Goal: Use online tool/utility: Utilize a website feature to perform a specific function

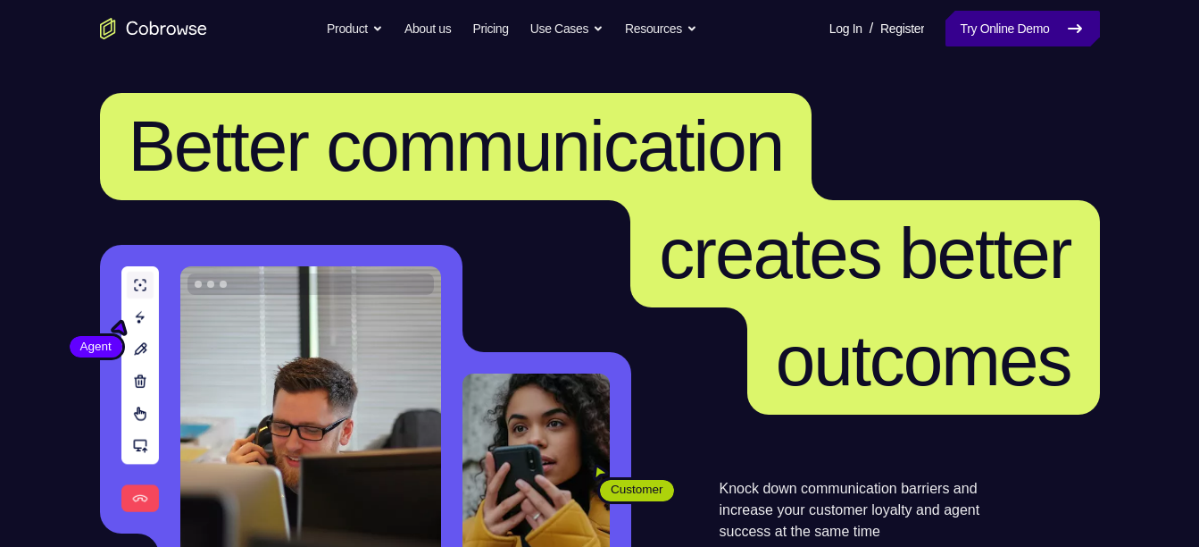
drag, startPoint x: 0, startPoint y: 0, endPoint x: 981, endPoint y: 23, distance: 980.9
click at [981, 23] on link "Try Online Demo" at bounding box center [1023, 29] width 154 height 36
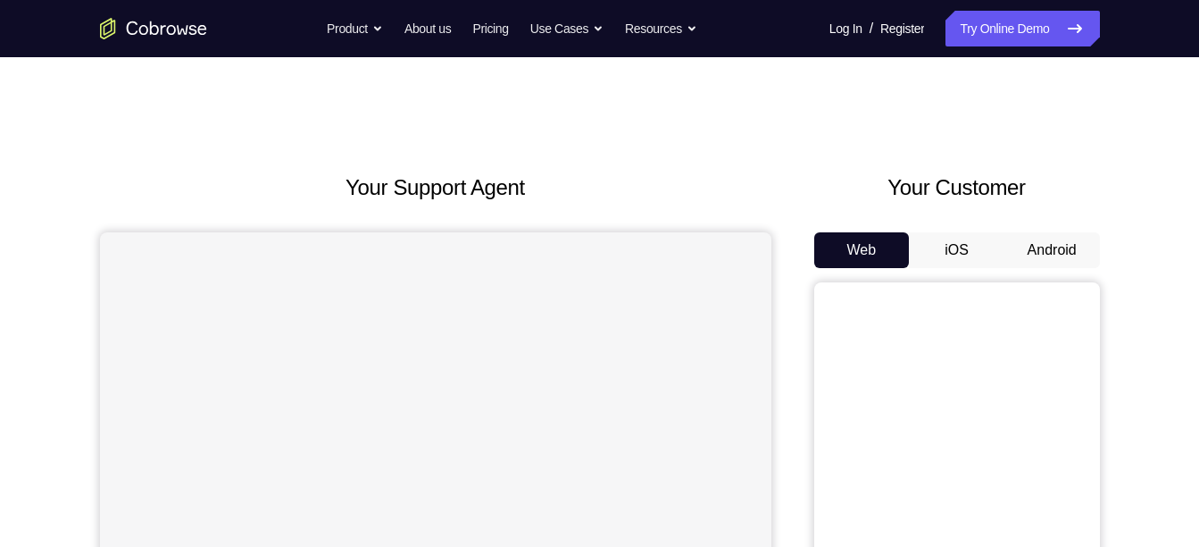
click at [1072, 253] on button "Android" at bounding box center [1053, 250] width 96 height 36
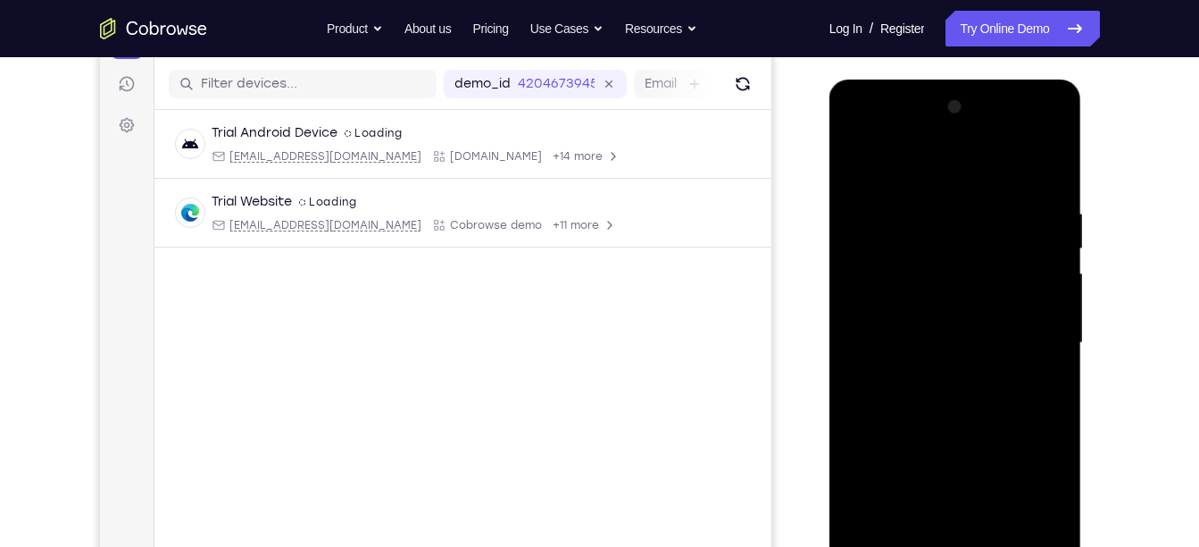
scroll to position [292, 0]
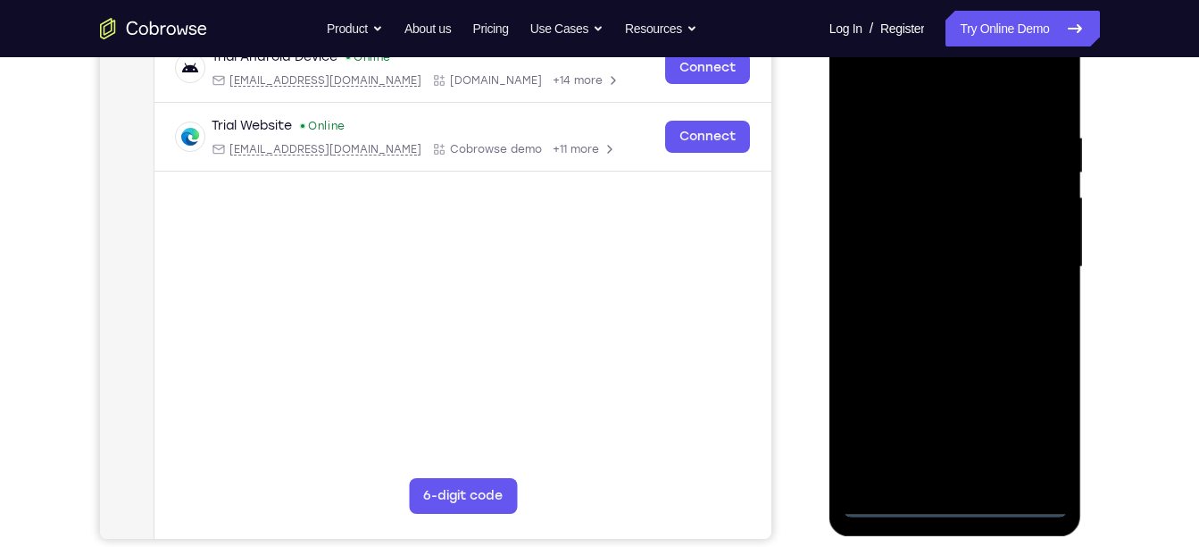
click at [960, 489] on div at bounding box center [955, 267] width 225 height 500
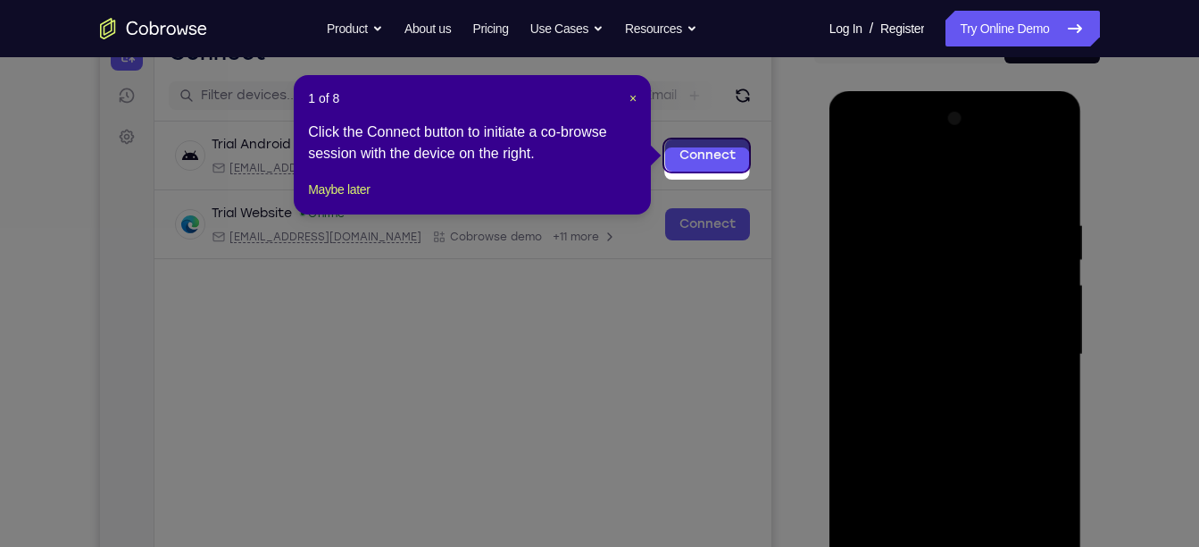
scroll to position [196, 0]
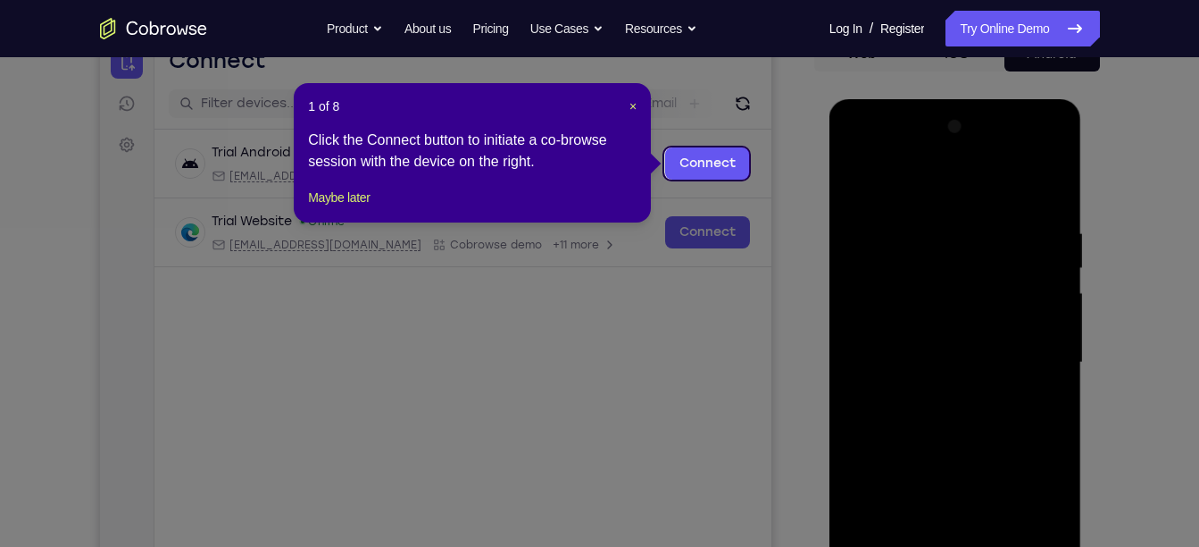
click at [633, 120] on div "1 of 8 × Click the Connect button to initiate a co-browse session with the devi…" at bounding box center [472, 152] width 357 height 139
click at [633, 106] on span "×" at bounding box center [633, 106] width 7 height 14
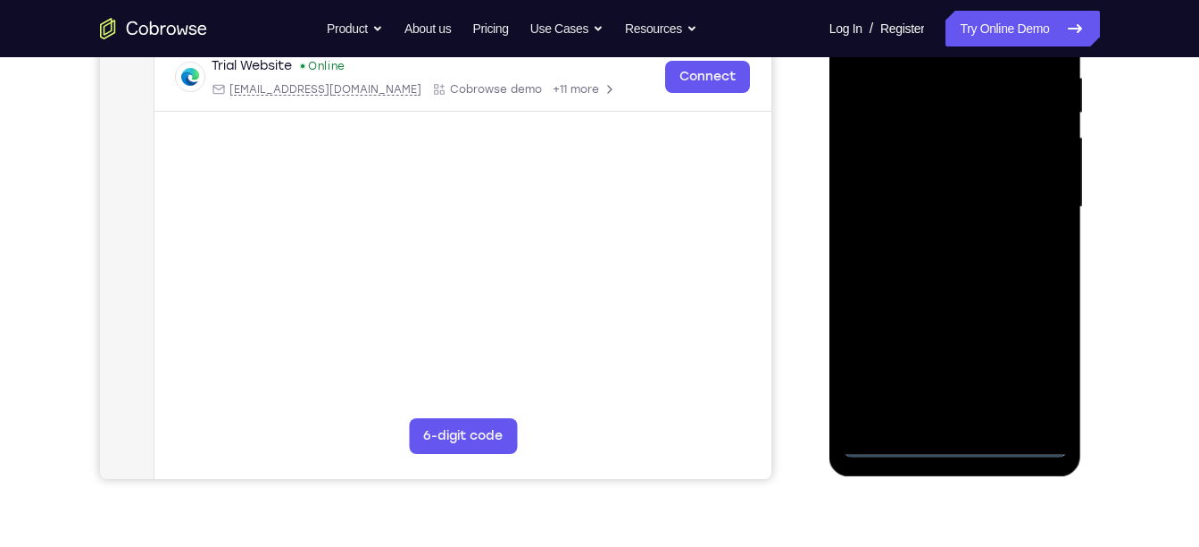
scroll to position [369, 0]
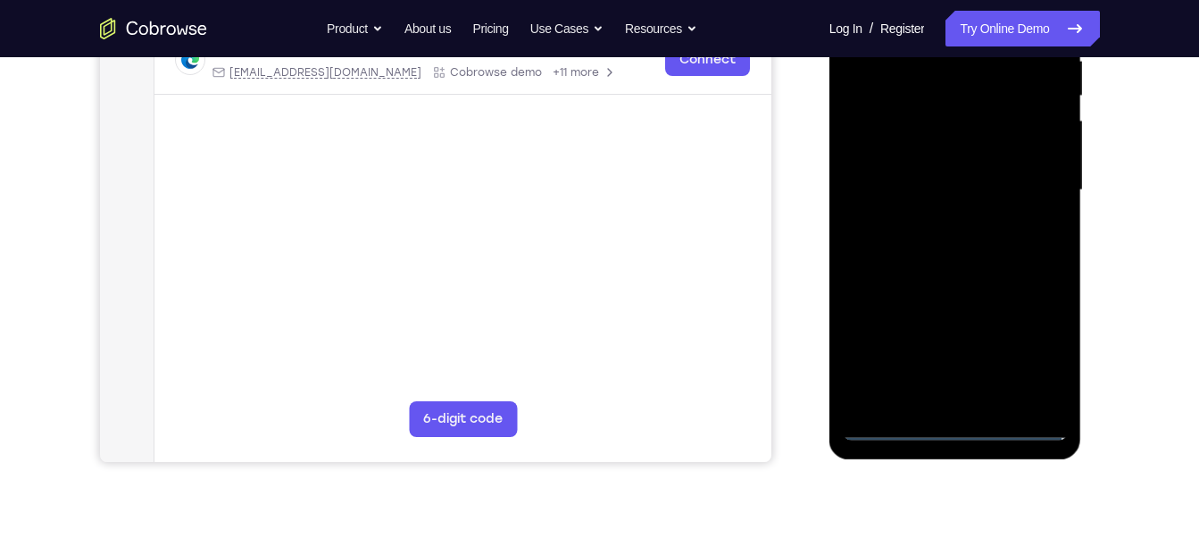
click at [953, 422] on div at bounding box center [955, 190] width 225 height 500
click at [1021, 346] on div at bounding box center [955, 190] width 225 height 500
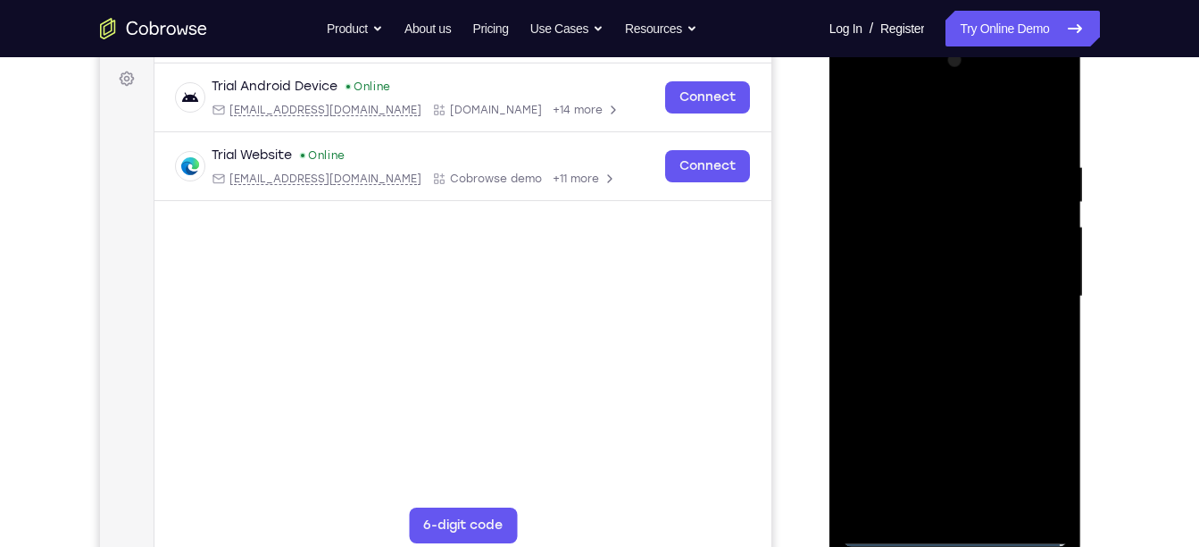
scroll to position [229, 0]
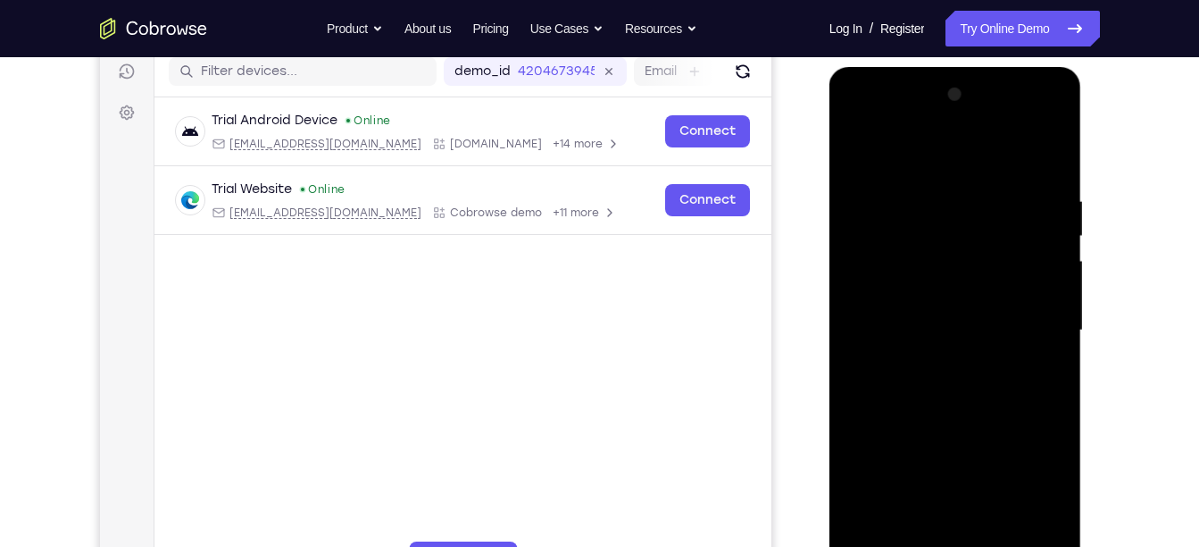
click at [901, 173] on div at bounding box center [955, 330] width 225 height 500
click at [1040, 334] on div at bounding box center [955, 330] width 225 height 500
click at [928, 367] on div at bounding box center [955, 330] width 225 height 500
click at [934, 307] on div at bounding box center [955, 330] width 225 height 500
click at [926, 297] on div at bounding box center [955, 330] width 225 height 500
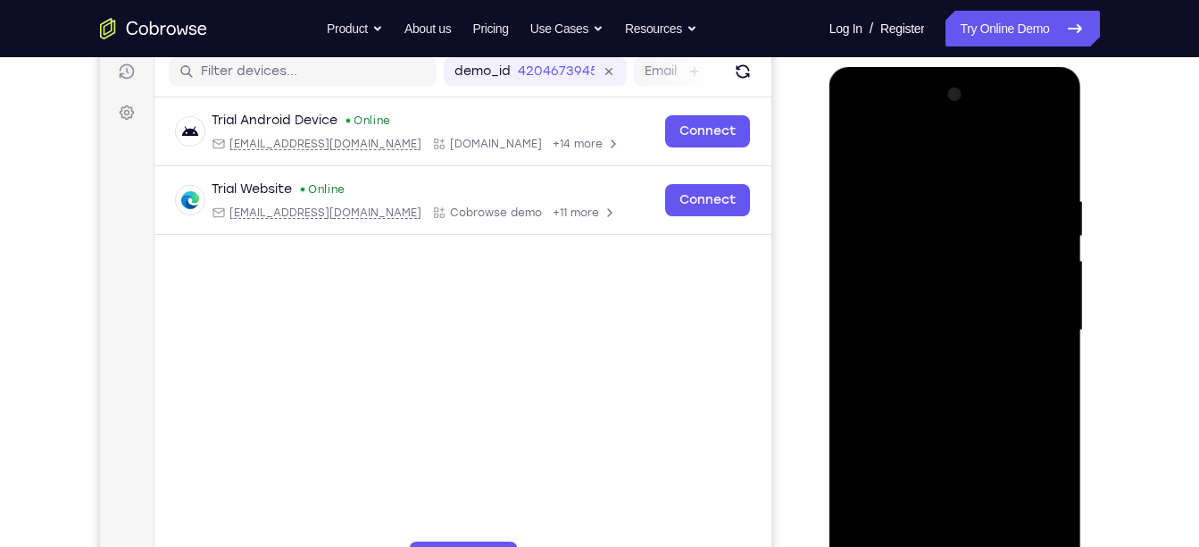
click at [918, 319] on div at bounding box center [955, 330] width 225 height 500
click at [916, 330] on div at bounding box center [955, 330] width 225 height 500
click at [915, 397] on div at bounding box center [955, 330] width 225 height 500
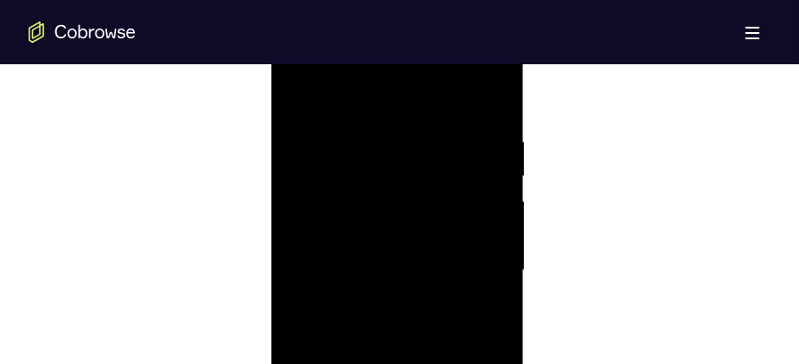
scroll to position [996, 0]
click at [495, 124] on div at bounding box center [397, 279] width 225 height 500
click at [488, 230] on div at bounding box center [397, 157] width 225 height 500
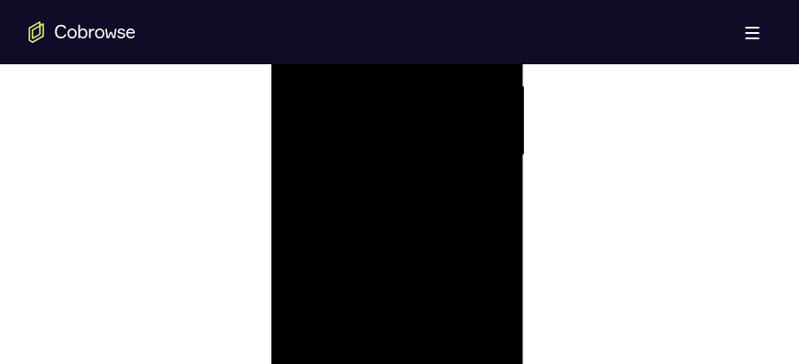
click at [488, 230] on div at bounding box center [397, 157] width 225 height 500
click at [288, 238] on div at bounding box center [397, 157] width 225 height 500
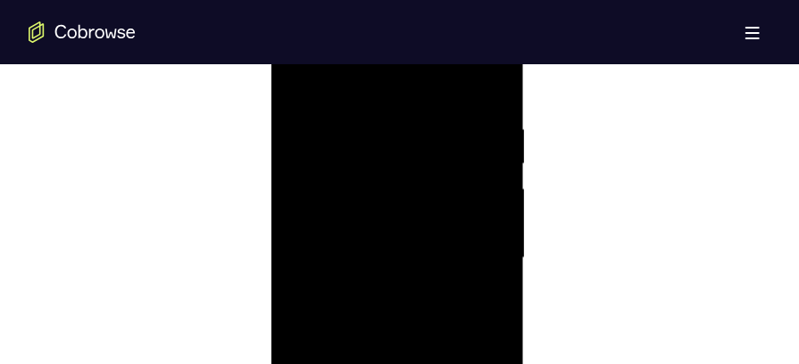
scroll to position [1015, 0]
click at [380, 110] on div at bounding box center [397, 260] width 225 height 500
click at [491, 205] on div at bounding box center [397, 260] width 225 height 500
click at [491, 177] on div at bounding box center [397, 260] width 225 height 500
click at [486, 92] on div at bounding box center [397, 260] width 225 height 500
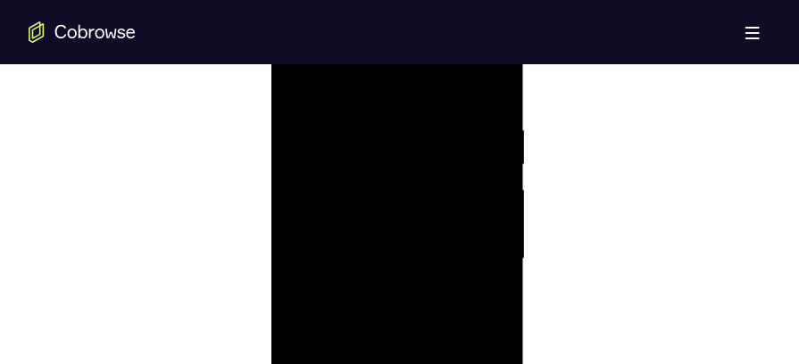
click at [477, 116] on div at bounding box center [397, 260] width 225 height 500
click at [479, 119] on div at bounding box center [397, 260] width 225 height 500
click at [488, 83] on div at bounding box center [397, 260] width 225 height 500
click at [496, 85] on div at bounding box center [397, 260] width 225 height 500
click at [304, 81] on div at bounding box center [397, 260] width 225 height 500
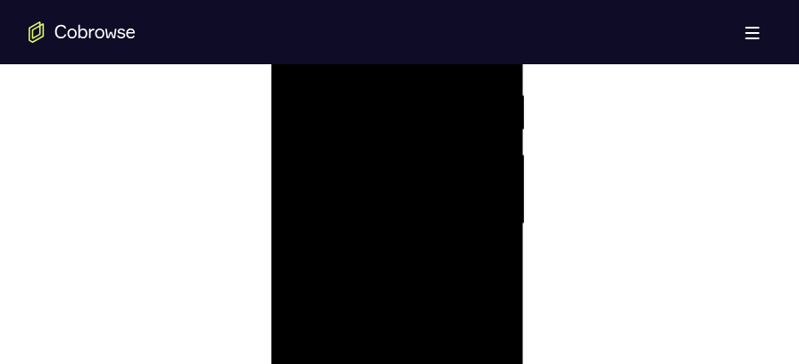
scroll to position [1030, 0]
click at [472, 121] on div at bounding box center [397, 246] width 225 height 500
click at [487, 155] on div at bounding box center [397, 246] width 225 height 500
click at [489, 180] on div at bounding box center [397, 279] width 225 height 500
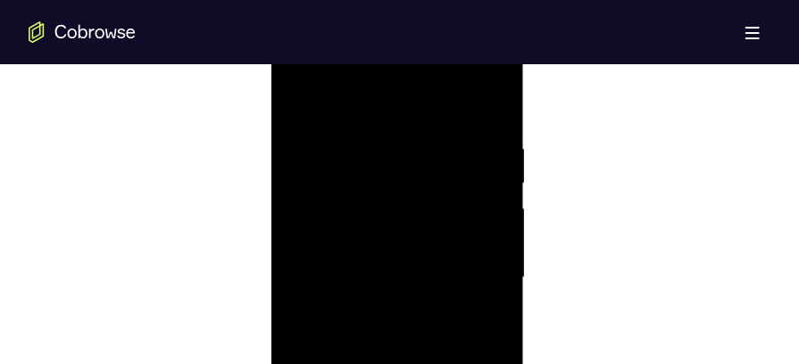
click at [489, 180] on div at bounding box center [397, 279] width 225 height 500
click at [487, 100] on div at bounding box center [397, 279] width 225 height 500
click at [440, 331] on div at bounding box center [397, 119] width 225 height 500
click at [403, 206] on div at bounding box center [397, 119] width 225 height 500
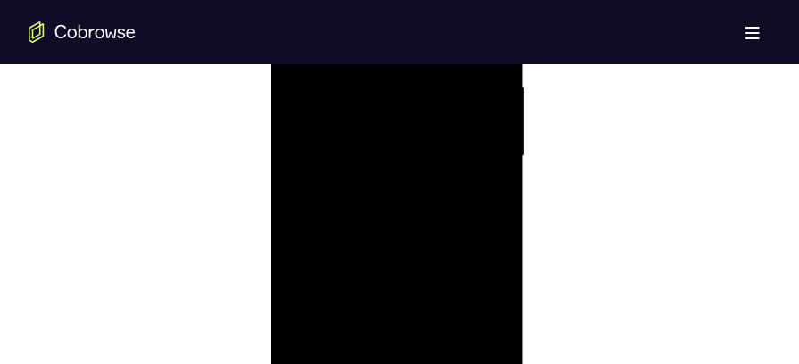
scroll to position [1103, 0]
click at [473, 137] on div at bounding box center [397, 173] width 225 height 500
click at [442, 157] on div at bounding box center [397, 227] width 225 height 500
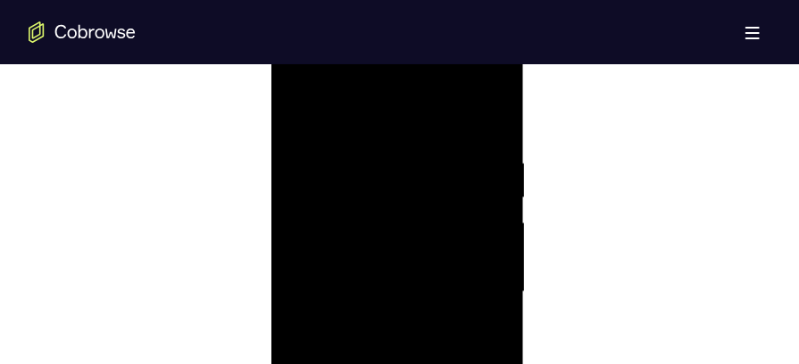
click at [308, 109] on div at bounding box center [397, 292] width 225 height 500
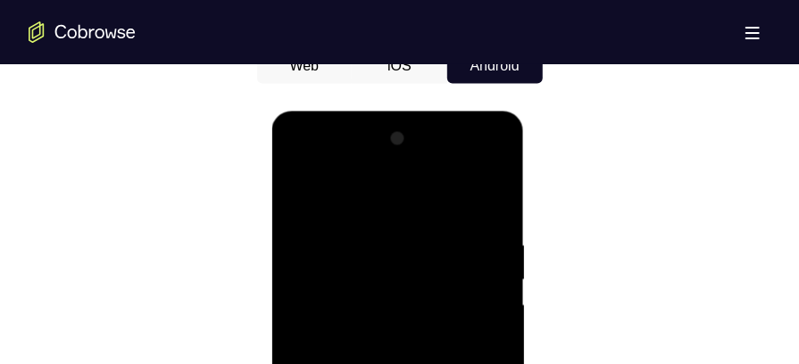
scroll to position [887, 0]
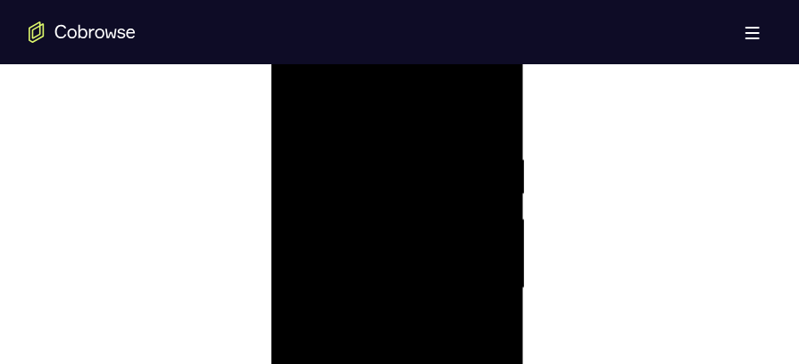
scroll to position [981, 0]
click at [351, 282] on div at bounding box center [397, 294] width 225 height 500
click at [387, 289] on div at bounding box center [397, 294] width 225 height 500
drag, startPoint x: 387, startPoint y: 267, endPoint x: 386, endPoint y: 252, distance: 15.2
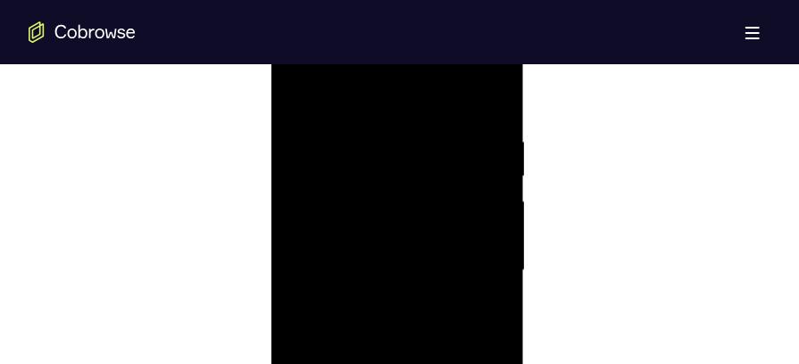
click at [386, 252] on div at bounding box center [397, 271] width 225 height 500
click at [301, 88] on div at bounding box center [397, 271] width 225 height 500
drag, startPoint x: 455, startPoint y: 198, endPoint x: 454, endPoint y: 273, distance: 75.0
click at [454, 273] on div at bounding box center [397, 164] width 225 height 500
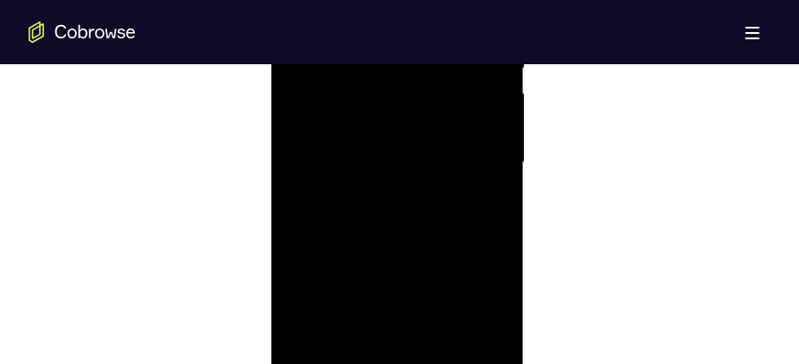
drag, startPoint x: 457, startPoint y: 191, endPoint x: 454, endPoint y: 236, distance: 44.8
click at [454, 236] on div at bounding box center [397, 164] width 225 height 500
drag, startPoint x: 455, startPoint y: 158, endPoint x: 458, endPoint y: 257, distance: 99.2
click at [458, 257] on div at bounding box center [397, 164] width 225 height 500
drag, startPoint x: 464, startPoint y: 168, endPoint x: 461, endPoint y: 272, distance: 104.6
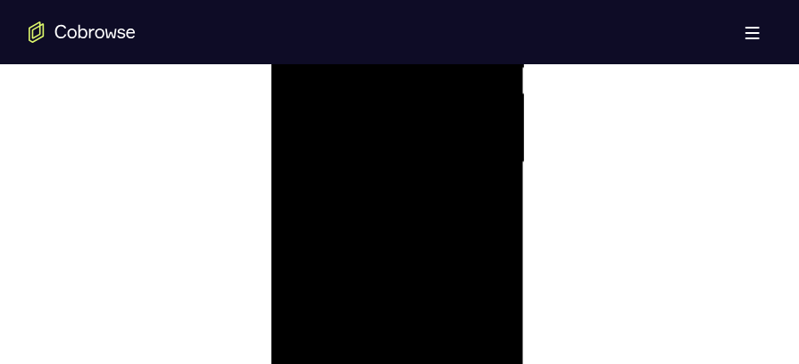
click at [461, 272] on div at bounding box center [397, 164] width 225 height 500
drag, startPoint x: 464, startPoint y: 173, endPoint x: 460, endPoint y: 306, distance: 133.1
click at [460, 306] on div at bounding box center [397, 164] width 225 height 500
drag, startPoint x: 460, startPoint y: 163, endPoint x: 455, endPoint y: 314, distance: 151.0
click at [455, 314] on div at bounding box center [397, 164] width 225 height 500
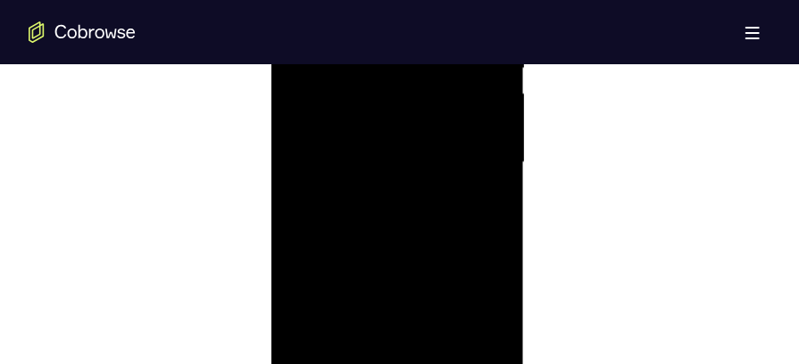
drag, startPoint x: 455, startPoint y: 177, endPoint x: 455, endPoint y: 95, distance: 82.2
click at [455, 95] on div at bounding box center [397, 164] width 225 height 500
drag, startPoint x: 450, startPoint y: 228, endPoint x: 447, endPoint y: 143, distance: 84.9
click at [447, 143] on div at bounding box center [397, 164] width 225 height 500
drag, startPoint x: 447, startPoint y: 205, endPoint x: 443, endPoint y: 47, distance: 157.2
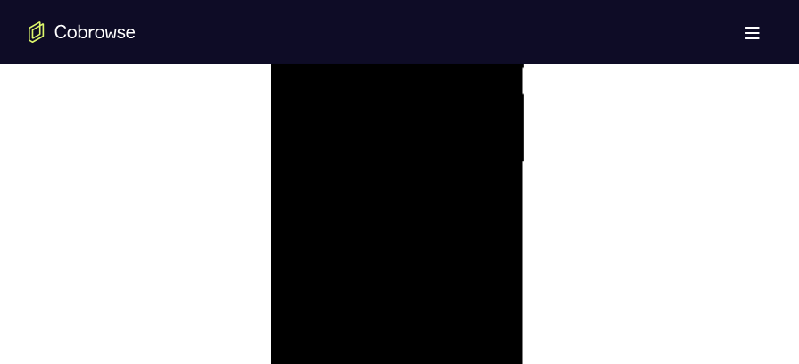
click at [443, 47] on div at bounding box center [397, 164] width 225 height 500
click at [325, 212] on div at bounding box center [397, 164] width 225 height 500
click at [366, 113] on div at bounding box center [397, 260] width 225 height 500
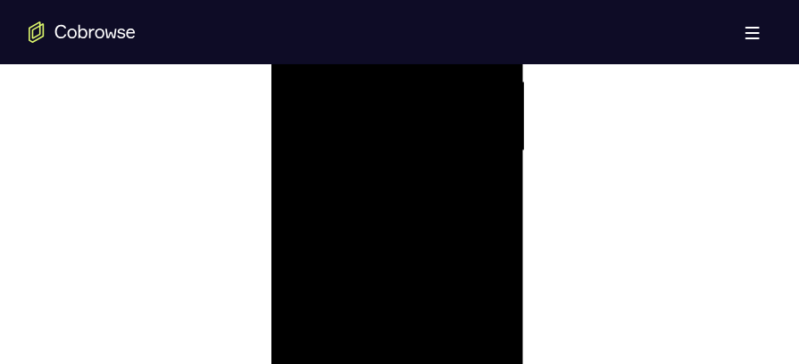
drag, startPoint x: 429, startPoint y: 221, endPoint x: 423, endPoint y: 142, distance: 79.7
click at [423, 142] on div at bounding box center [397, 153] width 225 height 500
drag, startPoint x: 405, startPoint y: 221, endPoint x: 401, endPoint y: 153, distance: 68.0
click at [401, 153] on div at bounding box center [397, 153] width 225 height 500
drag, startPoint x: 398, startPoint y: 276, endPoint x: 397, endPoint y: 166, distance: 109.9
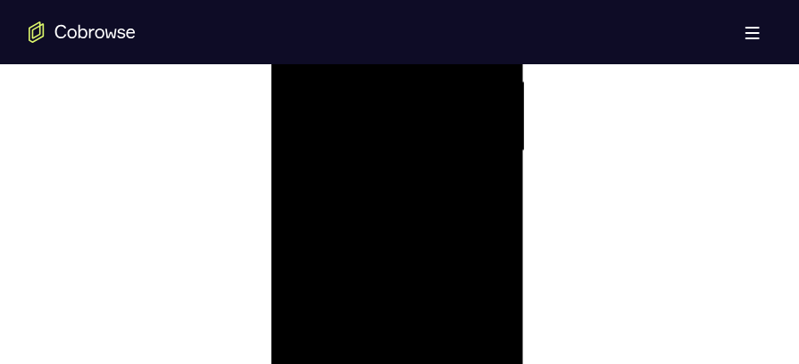
click at [397, 166] on div at bounding box center [397, 153] width 225 height 500
click at [489, 228] on div at bounding box center [397, 153] width 225 height 500
drag, startPoint x: 436, startPoint y: 270, endPoint x: 432, endPoint y: 165, distance: 104.6
click at [432, 165] on div at bounding box center [397, 153] width 225 height 500
click at [326, 227] on div at bounding box center [397, 153] width 225 height 500
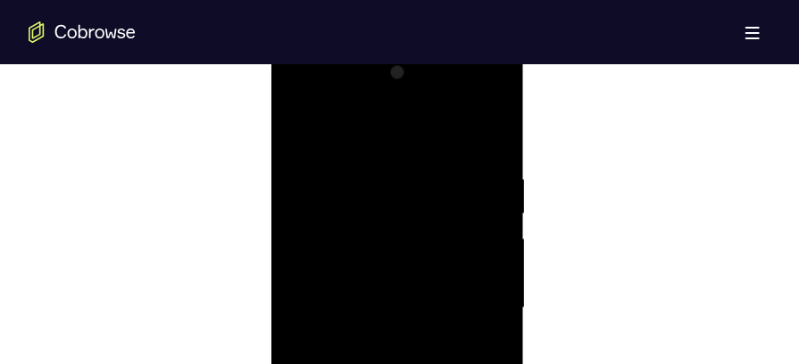
scroll to position [948, 0]
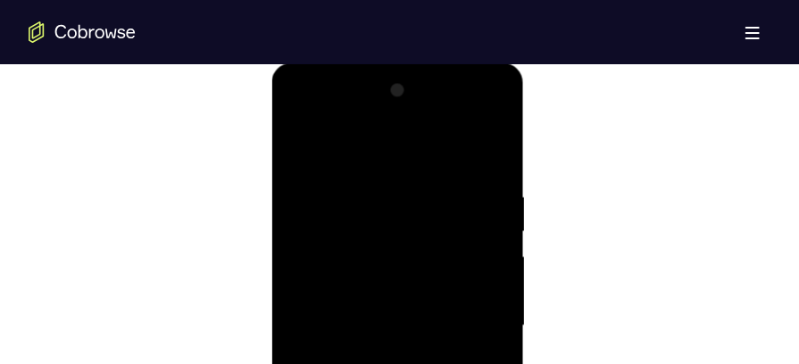
click at [301, 150] on div at bounding box center [397, 326] width 225 height 500
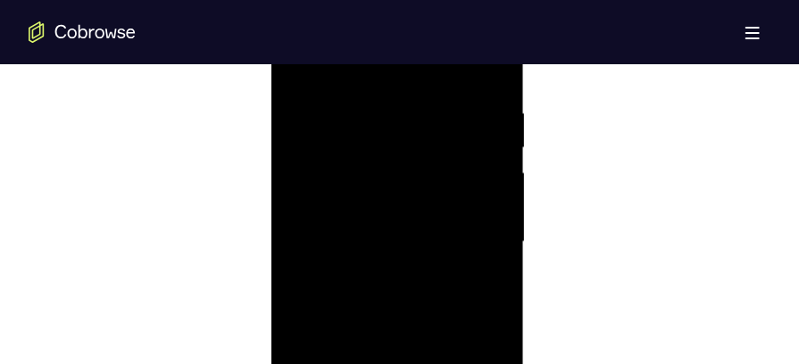
scroll to position [1034, 0]
click at [372, 172] on div at bounding box center [397, 242] width 225 height 500
drag, startPoint x: 377, startPoint y: 208, endPoint x: 375, endPoint y: 176, distance: 32.2
click at [375, 176] on div at bounding box center [397, 197] width 225 height 500
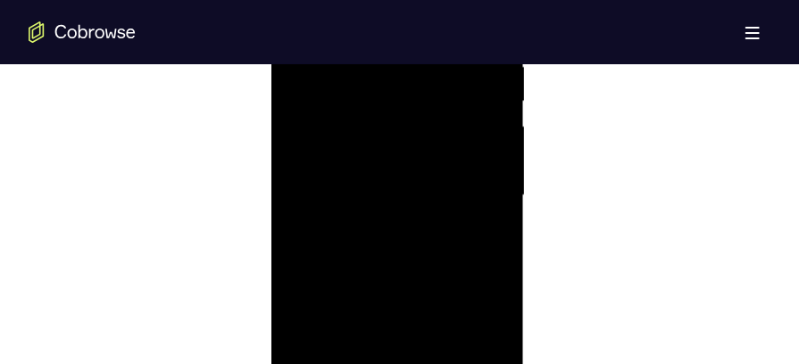
drag, startPoint x: 380, startPoint y: 276, endPoint x: 376, endPoint y: 201, distance: 75.2
click at [376, 201] on div at bounding box center [397, 197] width 225 height 500
drag, startPoint x: 388, startPoint y: 304, endPoint x: 371, endPoint y: 154, distance: 151.1
click at [371, 154] on div at bounding box center [397, 197] width 225 height 500
drag, startPoint x: 405, startPoint y: 308, endPoint x: 386, endPoint y: 209, distance: 100.9
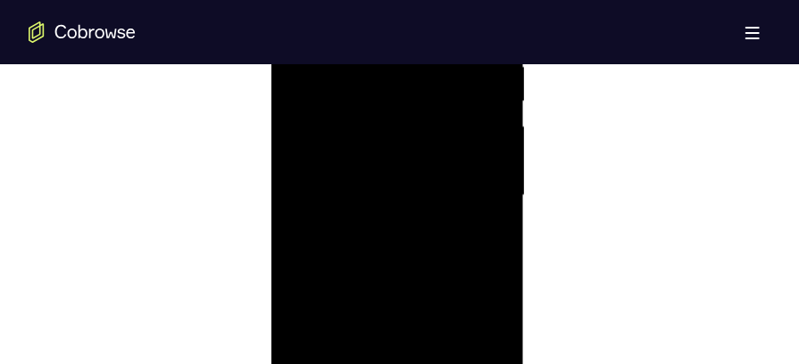
click at [386, 209] on div at bounding box center [397, 197] width 225 height 500
drag, startPoint x: 393, startPoint y: 304, endPoint x: 385, endPoint y: 253, distance: 51.5
click at [385, 253] on div at bounding box center [397, 197] width 225 height 500
click at [388, 208] on div at bounding box center [397, 197] width 225 height 500
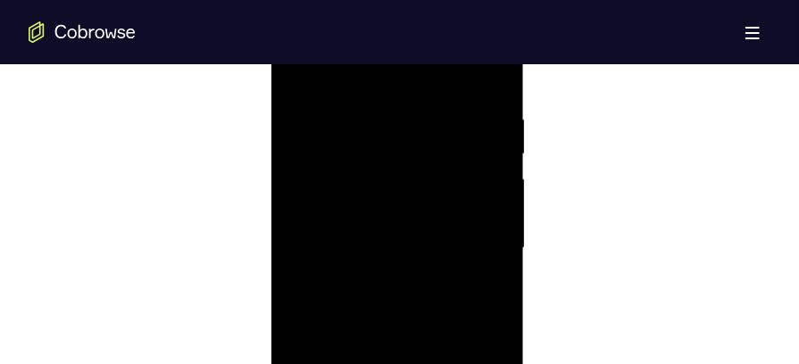
click at [347, 301] on div at bounding box center [397, 249] width 225 height 500
click at [338, 152] on div at bounding box center [397, 249] width 225 height 500
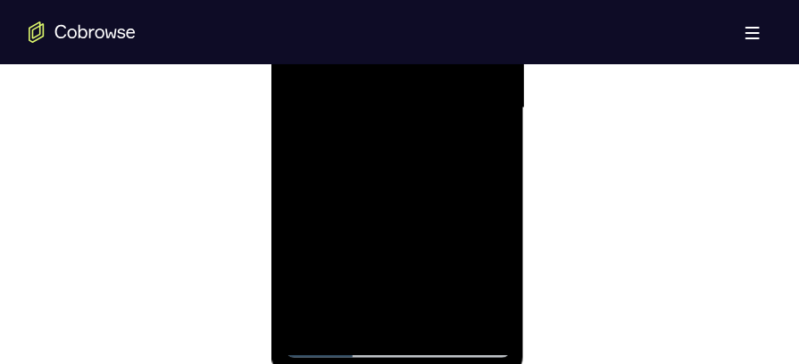
scroll to position [1216, 0]
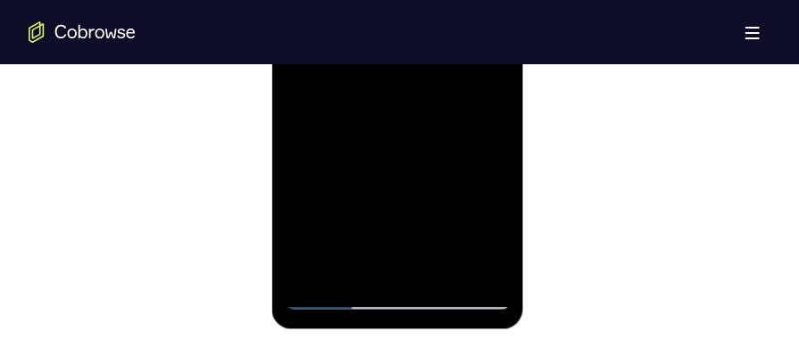
click at [361, 259] on div at bounding box center [397, 61] width 225 height 500
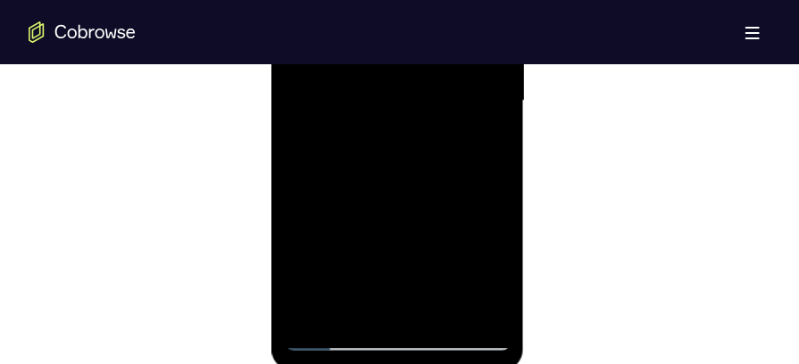
scroll to position [1197, 0]
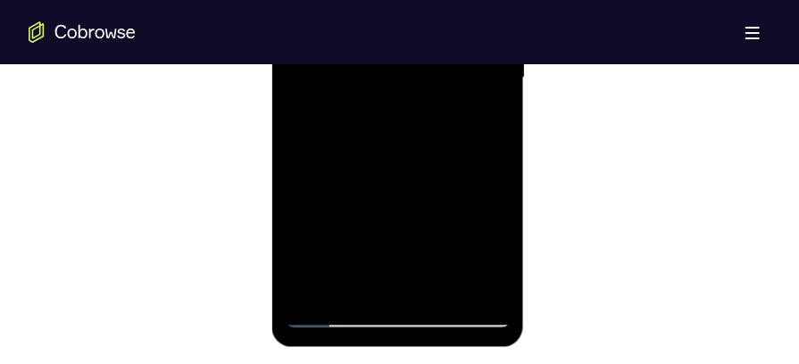
click at [448, 303] on div at bounding box center [397, 79] width 225 height 500
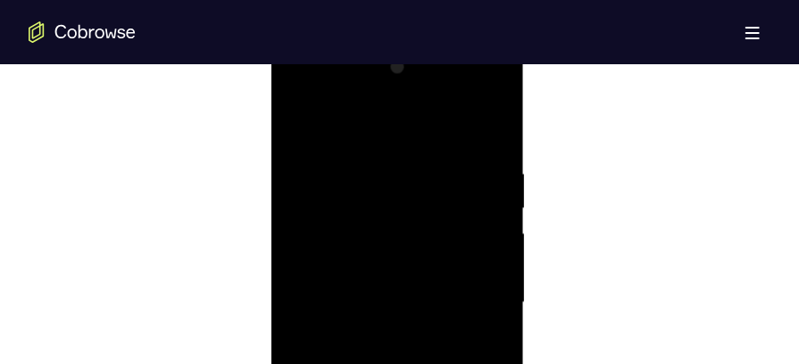
scroll to position [949, 0]
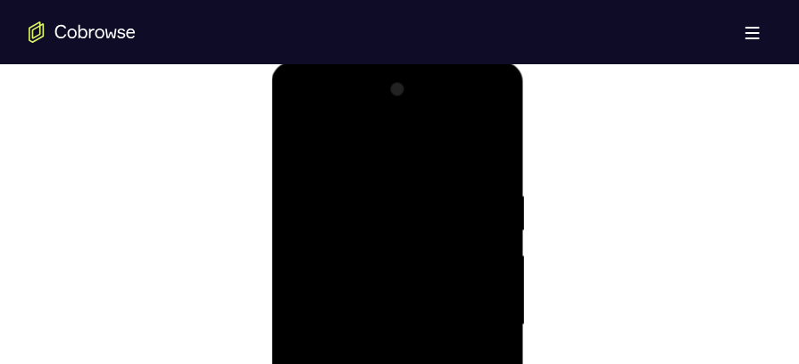
click at [307, 143] on div at bounding box center [397, 325] width 225 height 500
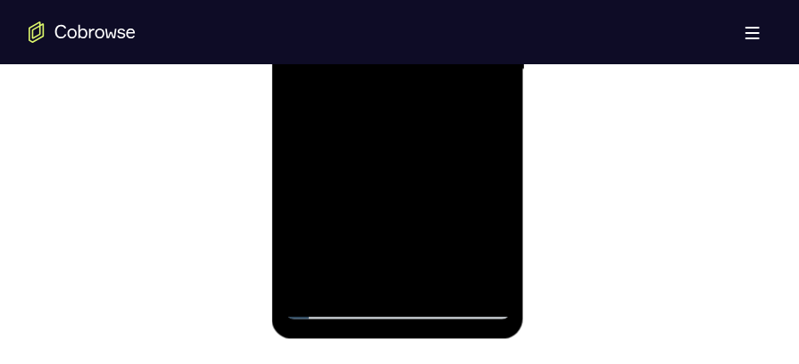
scroll to position [1221, 0]
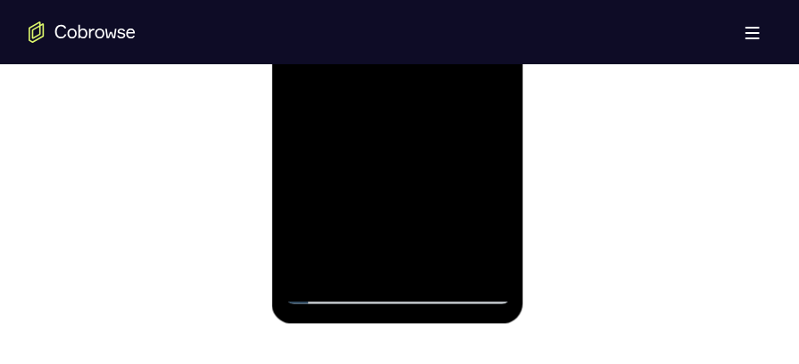
click at [439, 261] on div at bounding box center [397, 55] width 225 height 500
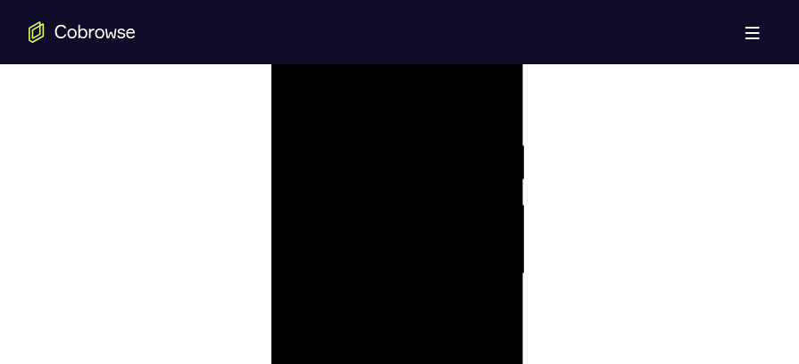
scroll to position [998, 0]
